Goal: Download file/media

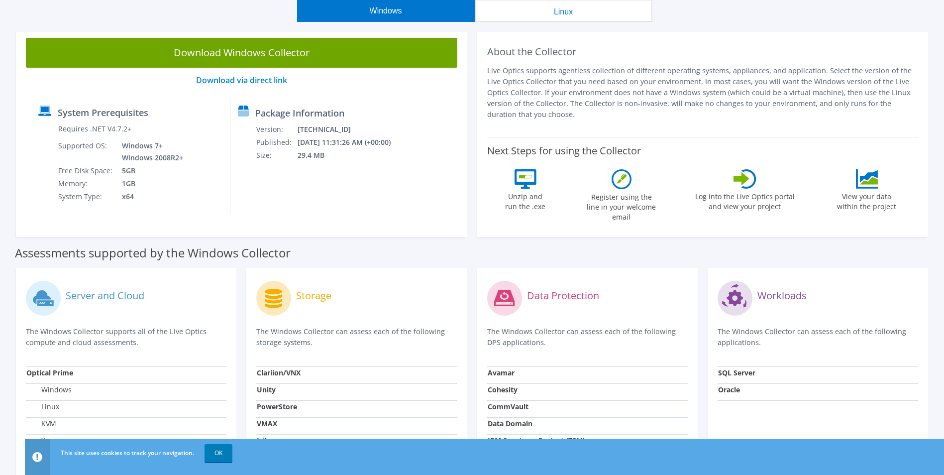
scroll to position [149, 0]
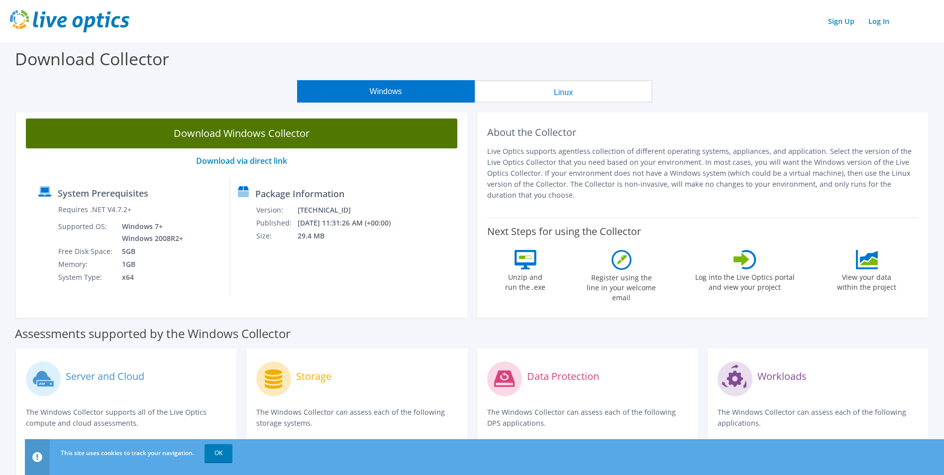
click at [208, 127] on link "Download Windows Collector" at bounding box center [242, 133] width 432 height 30
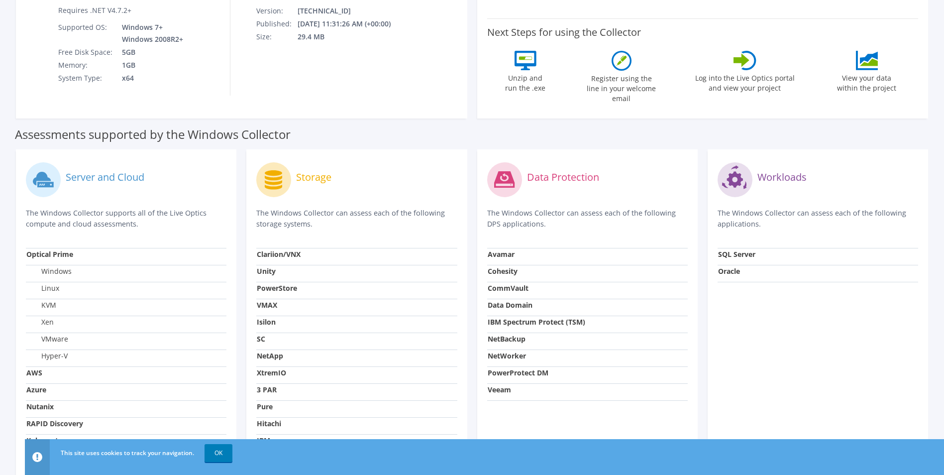
scroll to position [50, 0]
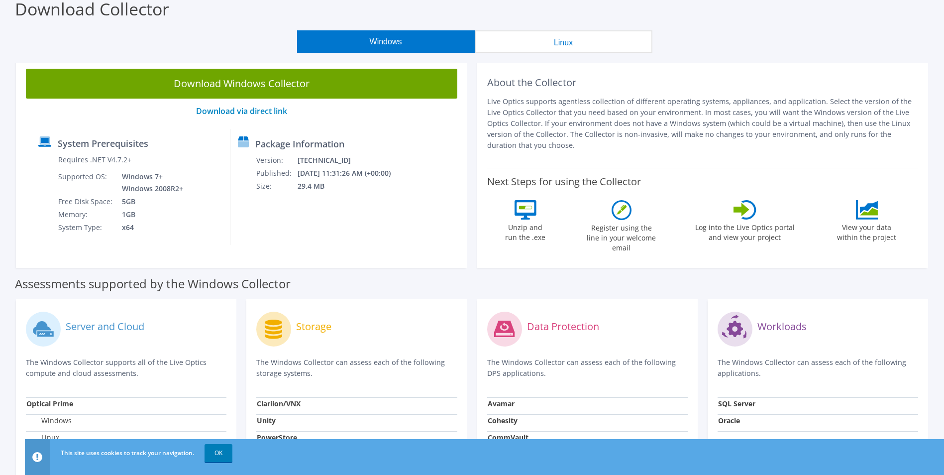
click at [895, 25] on div "Download Collector" at bounding box center [472, 12] width 934 height 38
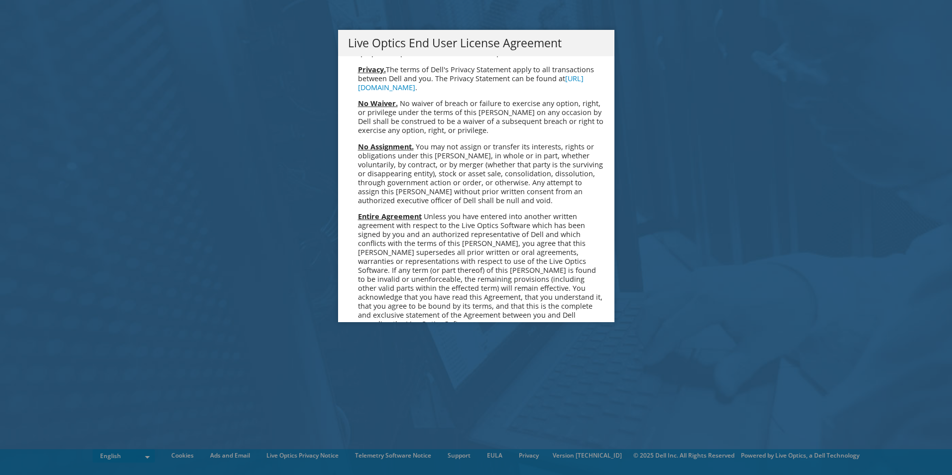
scroll to position [3764, 0]
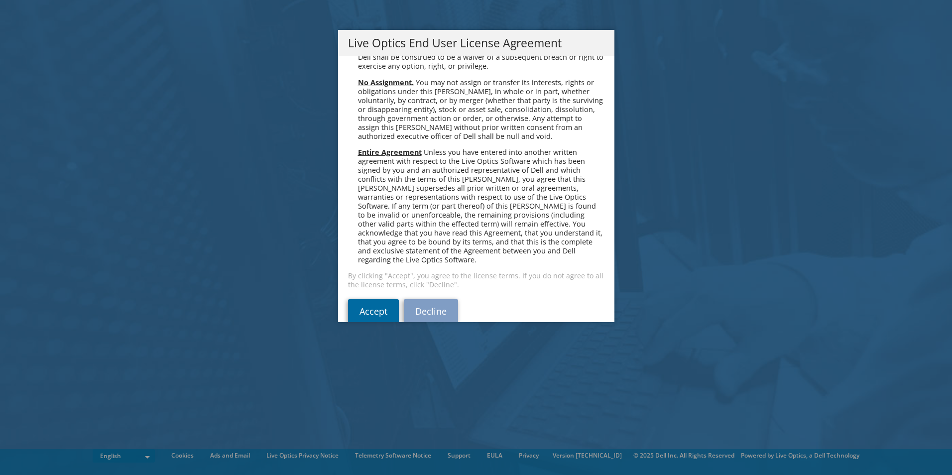
click at [381, 299] on link "Accept" at bounding box center [373, 311] width 51 height 24
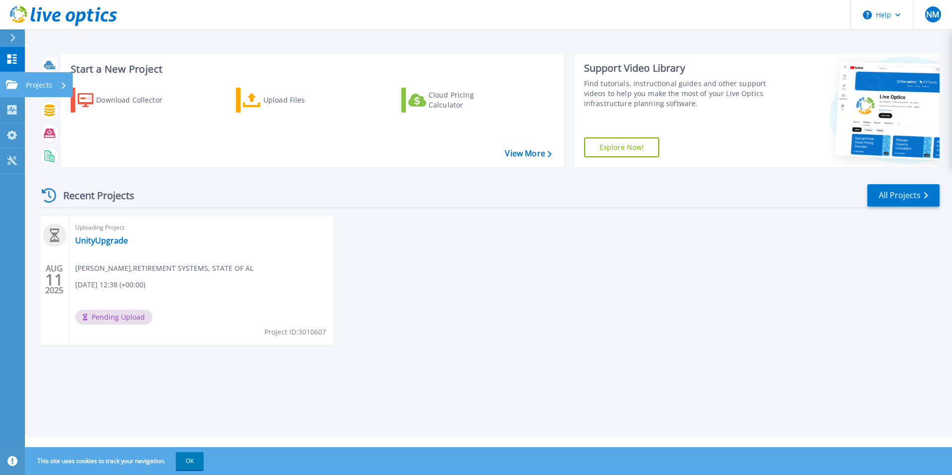
click at [8, 88] on icon at bounding box center [12, 84] width 12 height 8
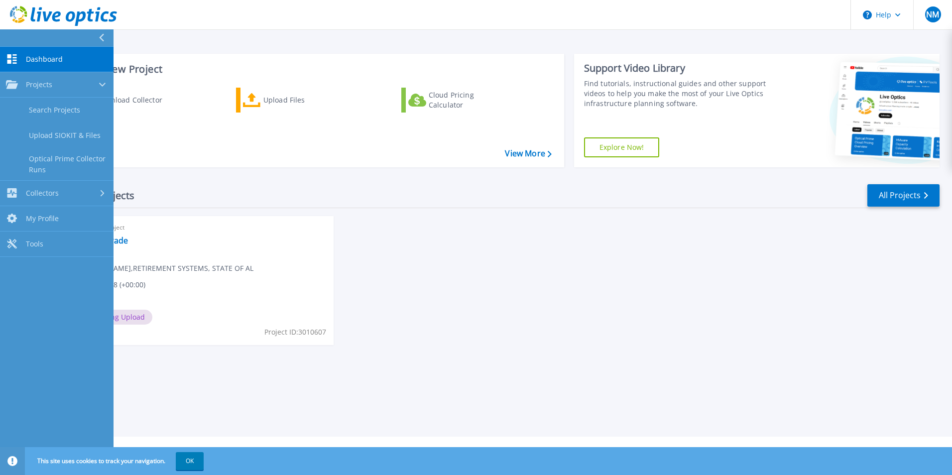
click at [11, 64] on icon at bounding box center [11, 58] width 9 height 9
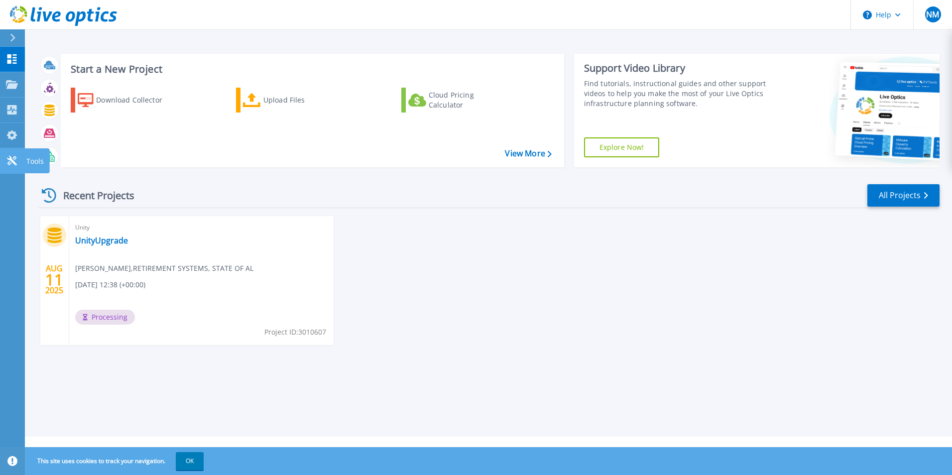
click at [8, 161] on icon at bounding box center [12, 160] width 12 height 9
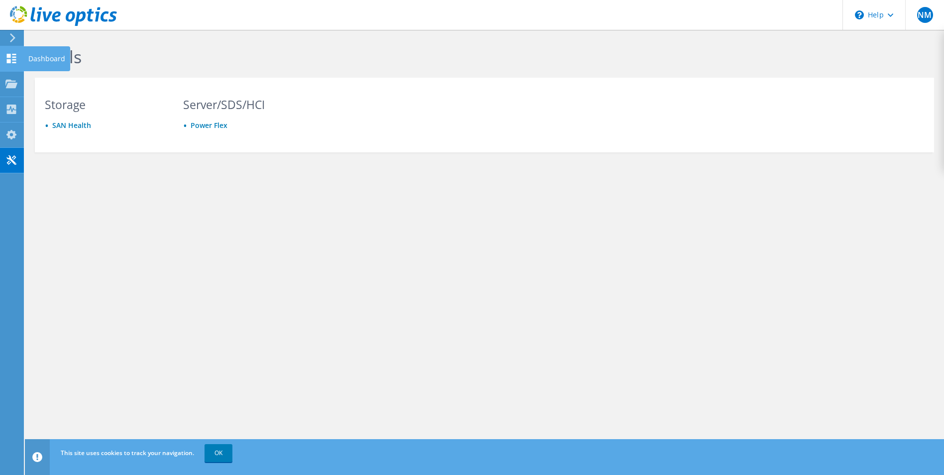
click at [10, 60] on use at bounding box center [11, 58] width 9 height 9
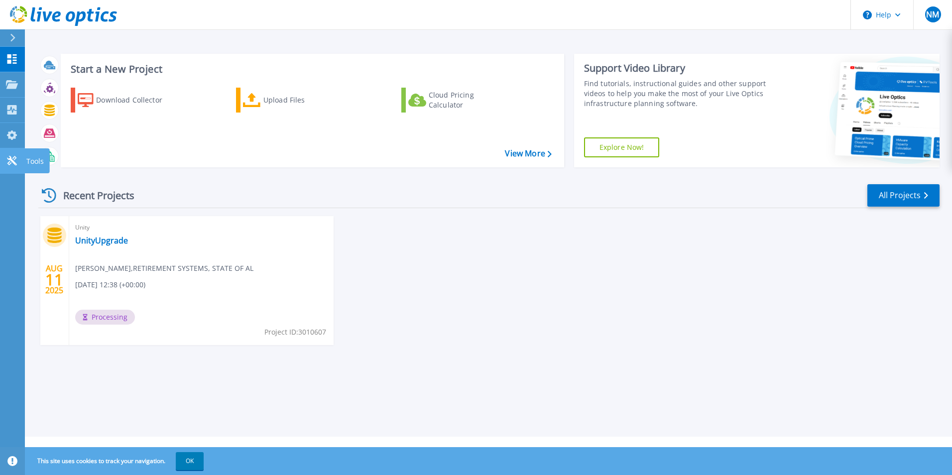
click at [5, 157] on link "Tools Tools" at bounding box center [12, 160] width 25 height 25
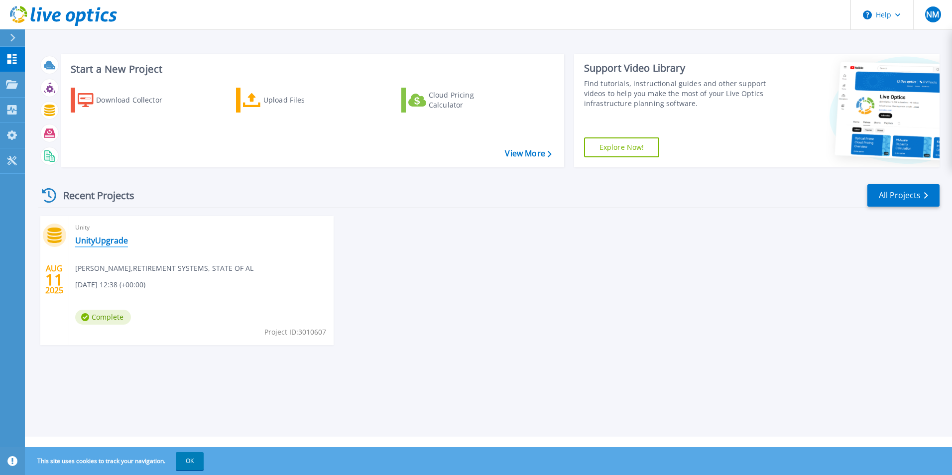
click at [101, 238] on link "UnityUpgrade" at bounding box center [101, 240] width 53 height 10
